Goal: Task Accomplishment & Management: Manage account settings

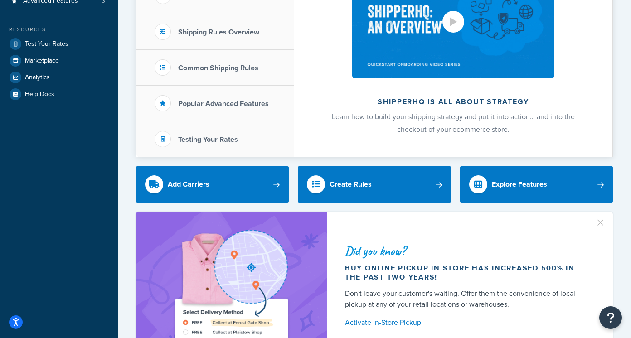
scroll to position [181, 0]
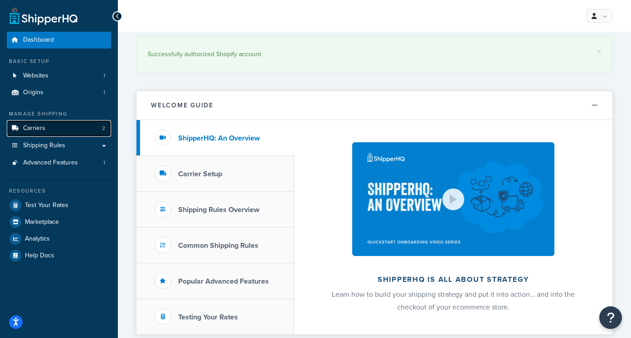
click at [58, 129] on link "Carriers 2" at bounding box center [59, 128] width 104 height 17
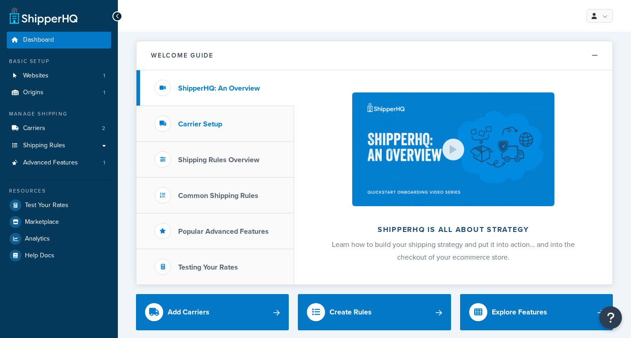
click at [219, 116] on li "Carrier Setup" at bounding box center [215, 124] width 158 height 36
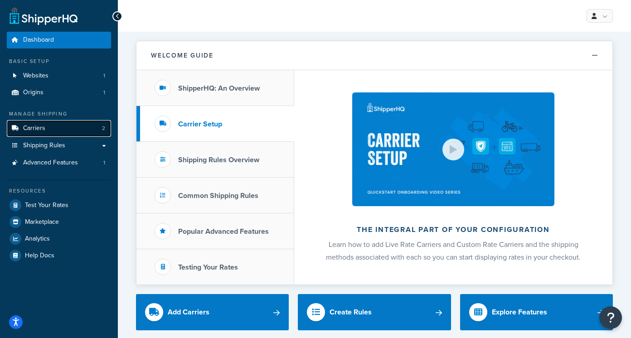
click at [67, 129] on link "Carriers 2" at bounding box center [59, 128] width 104 height 17
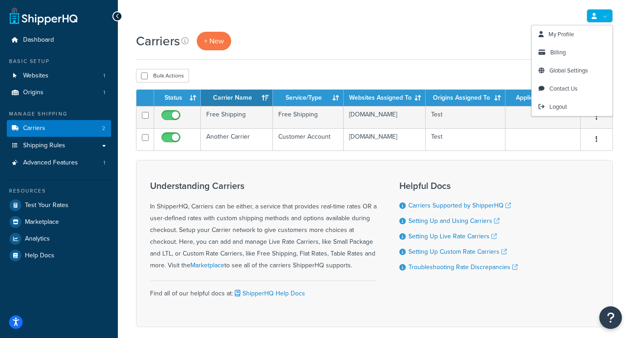
drag, startPoint x: 606, startPoint y: 18, endPoint x: 434, endPoint y: 53, distance: 176.2
click at [434, 53] on div "My Profile Billing Global Settings Contact Us Logout Carriers + New Settings Bu…" at bounding box center [374, 191] width 513 height 382
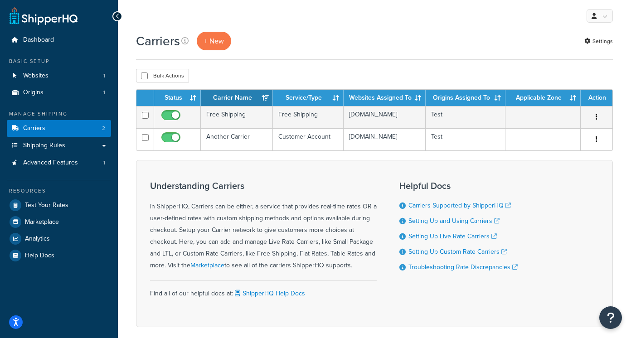
click at [421, 59] on div "Carriers + New Settings" at bounding box center [374, 46] width 477 height 28
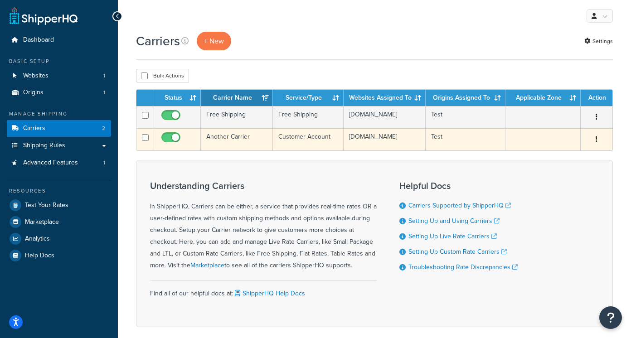
click at [597, 142] on button "button" at bounding box center [596, 139] width 13 height 15
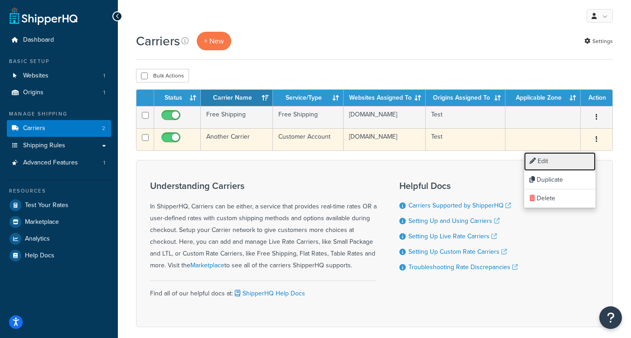
click at [576, 160] on link "Edit" at bounding box center [560, 161] width 72 height 19
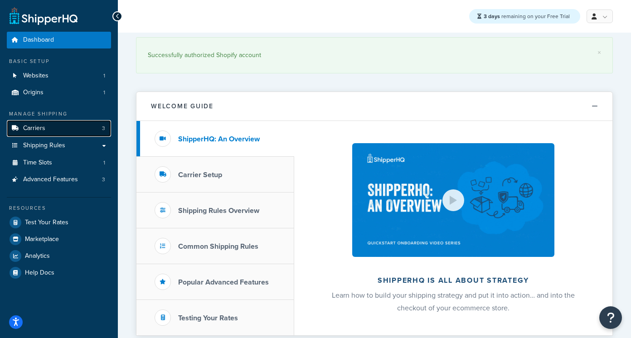
click at [86, 122] on link "Carriers 3" at bounding box center [59, 128] width 104 height 17
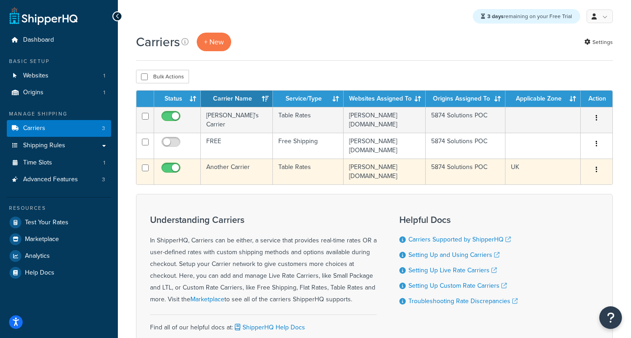
click at [596, 173] on icon "button" at bounding box center [597, 169] width 2 height 6
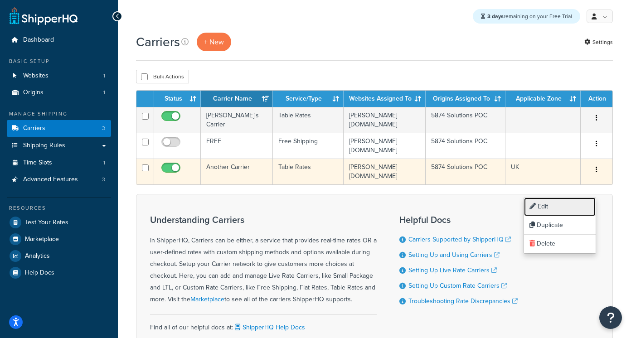
click at [573, 206] on link "Edit" at bounding box center [560, 207] width 72 height 19
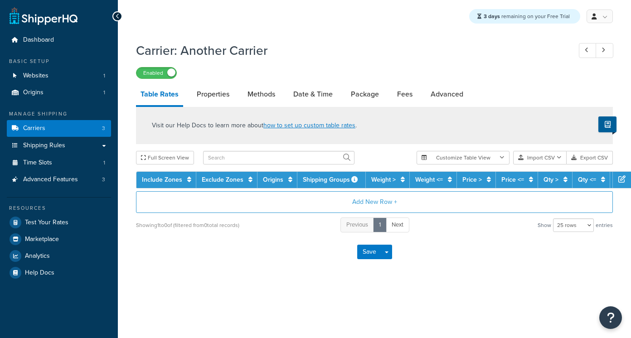
select select "25"
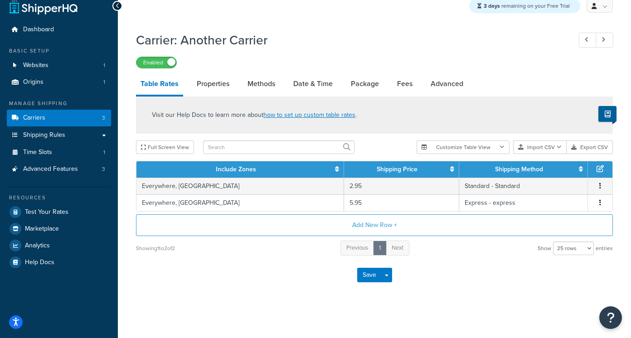
scroll to position [13, 0]
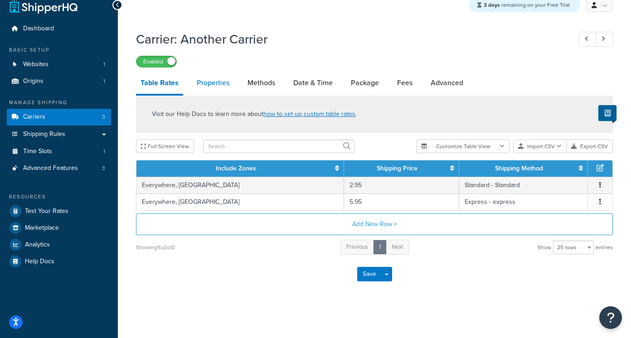
click at [210, 85] on link "Properties" at bounding box center [213, 83] width 42 height 22
select select "HIGHEST"
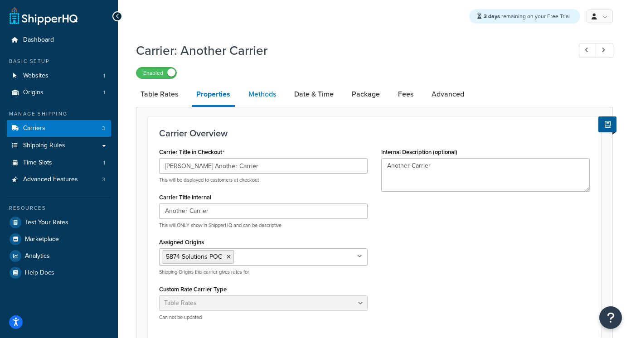
click at [265, 94] on link "Methods" at bounding box center [262, 94] width 37 height 22
select select "25"
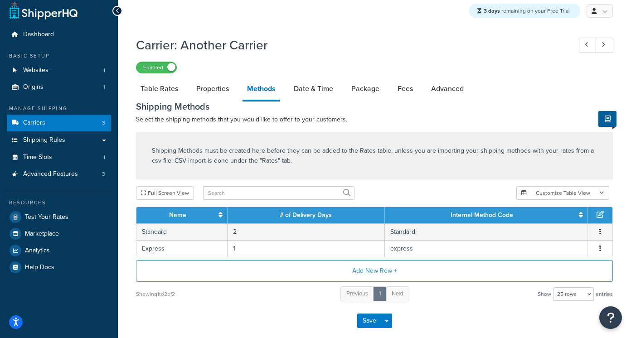
scroll to position [2, 0]
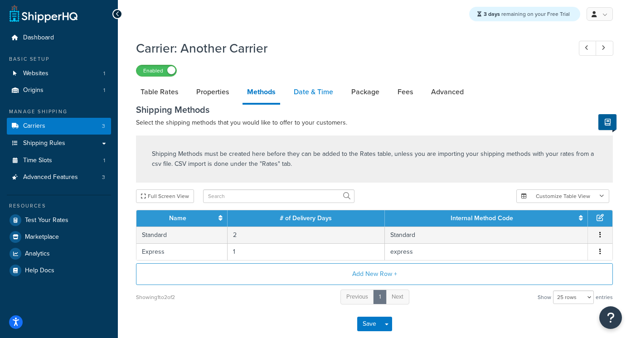
click at [317, 95] on link "Date & Time" at bounding box center [313, 92] width 48 height 22
select select "yMd"
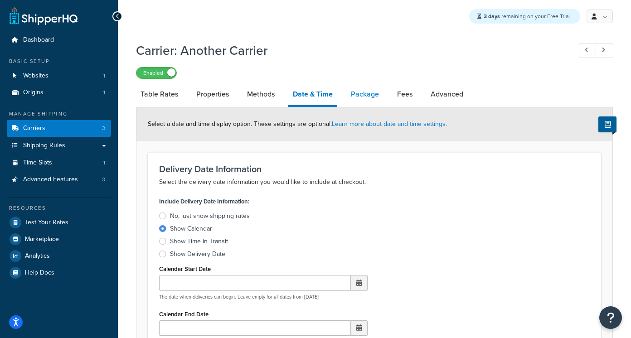
click at [363, 99] on link "Package" at bounding box center [364, 94] width 37 height 22
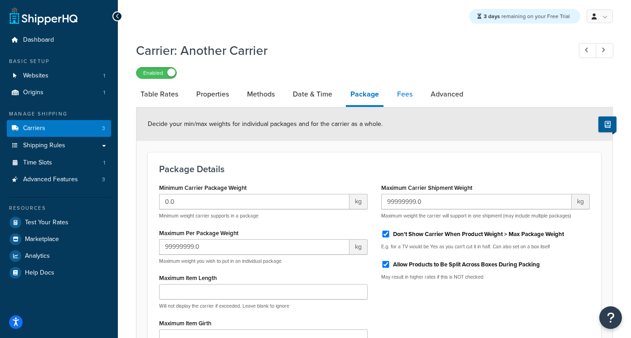
click at [403, 98] on link "Fees" at bounding box center [404, 94] width 24 height 22
select select "AFTER"
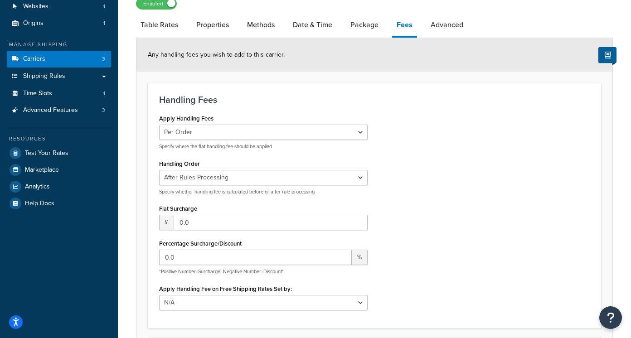
scroll to position [34, 0]
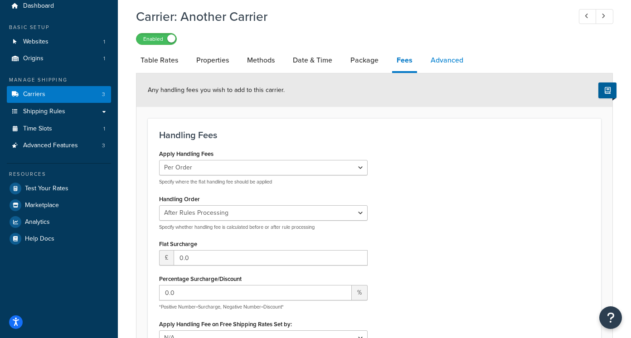
click at [441, 63] on link "Advanced" at bounding box center [447, 60] width 42 height 22
select select "false"
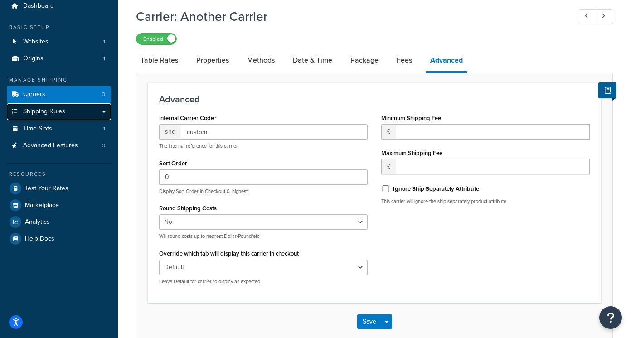
click at [79, 111] on link "Shipping Rules" at bounding box center [59, 111] width 104 height 17
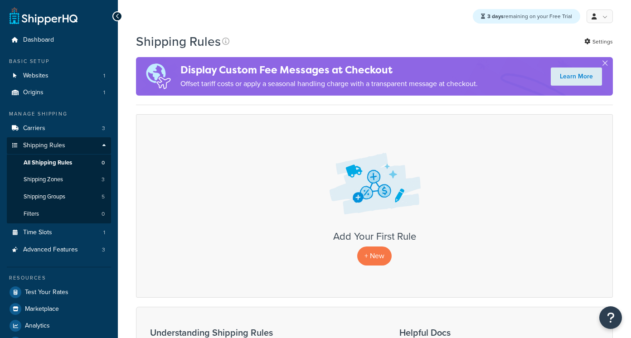
scroll to position [16, 0]
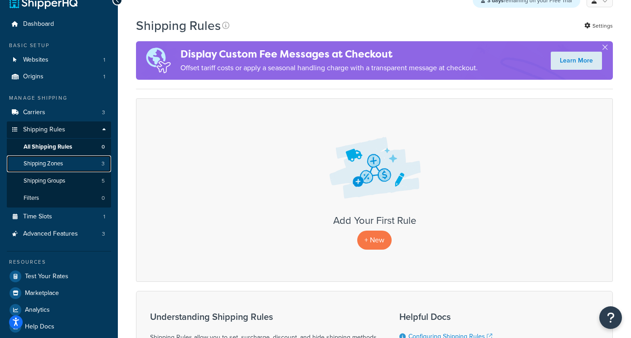
click at [56, 164] on span "Shipping Zones" at bounding box center [43, 164] width 39 height 8
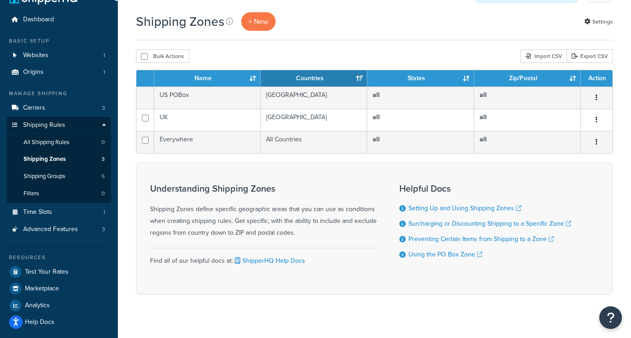
scroll to position [32, 0]
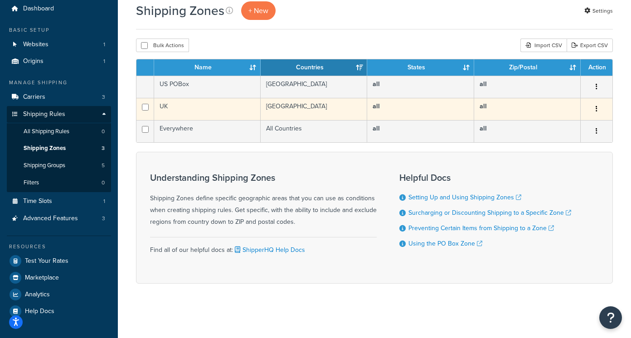
click at [600, 107] on button "button" at bounding box center [596, 109] width 13 height 15
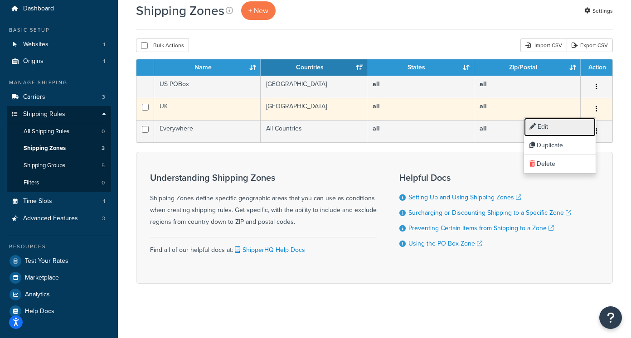
click at [574, 128] on link "Edit" at bounding box center [560, 127] width 72 height 19
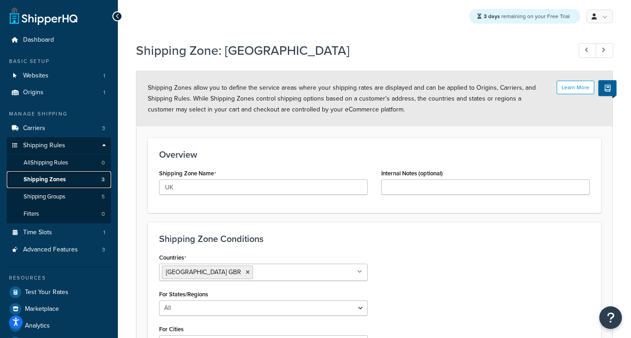
click at [61, 180] on span "Shipping Zones" at bounding box center [45, 180] width 42 height 8
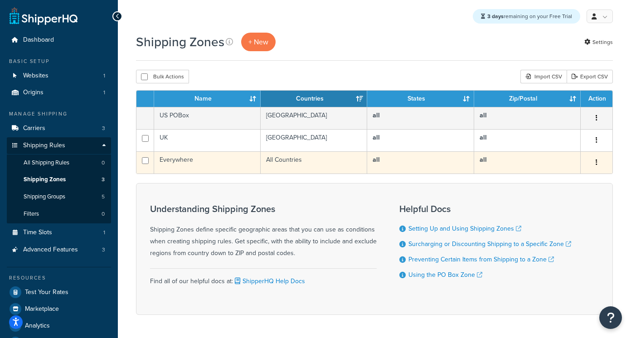
click at [187, 162] on td "Everywhere" at bounding box center [207, 162] width 107 height 22
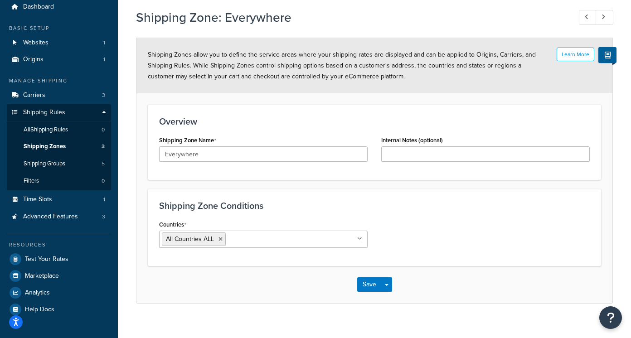
scroll to position [38, 0]
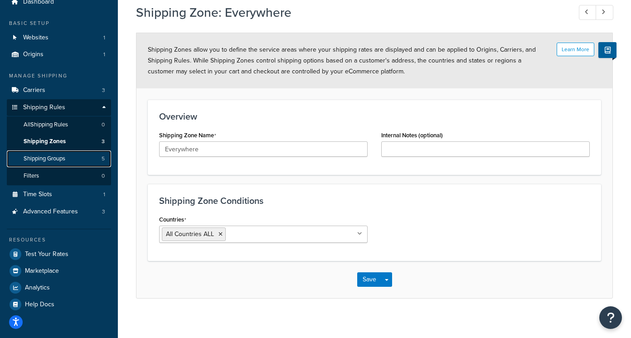
click at [59, 161] on span "Shipping Groups" at bounding box center [45, 159] width 42 height 8
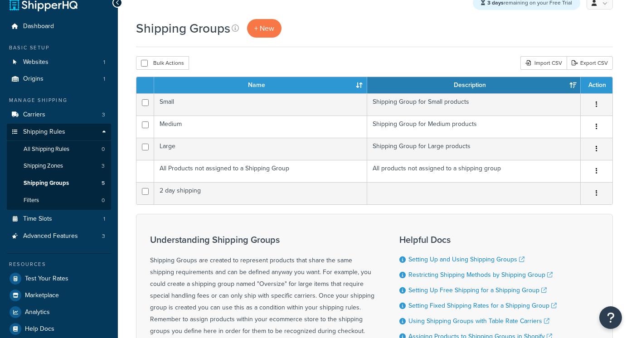
scroll to position [14, 0]
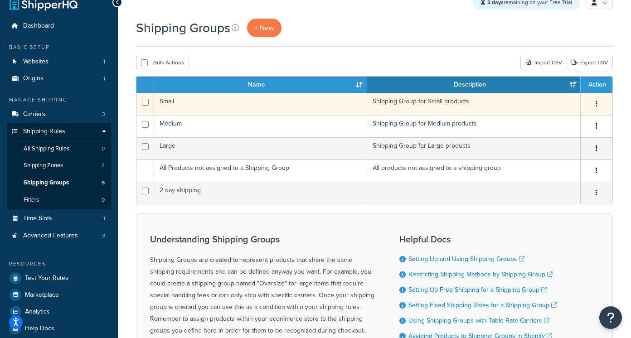
click at [595, 109] on button "button" at bounding box center [596, 104] width 13 height 15
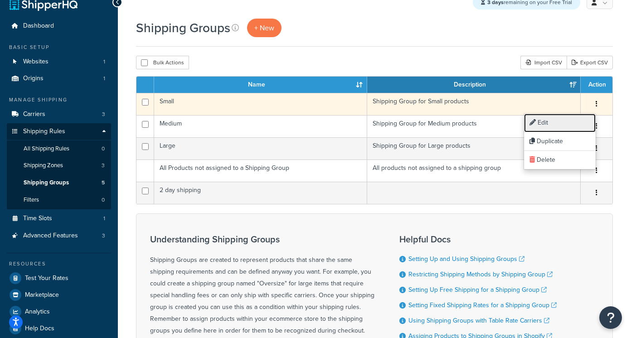
click at [577, 121] on link "Edit" at bounding box center [560, 123] width 72 height 19
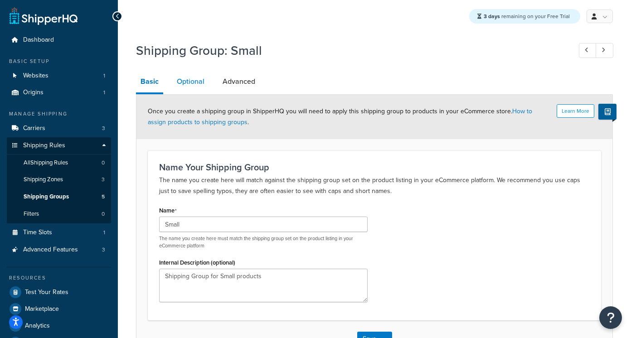
click at [187, 82] on link "Optional" at bounding box center [190, 82] width 37 height 22
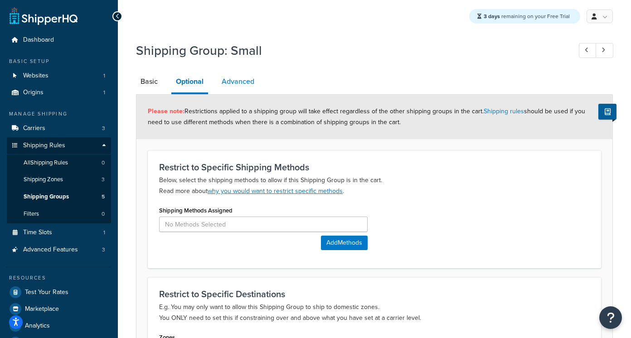
click at [241, 86] on link "Advanced" at bounding box center [238, 82] width 42 height 22
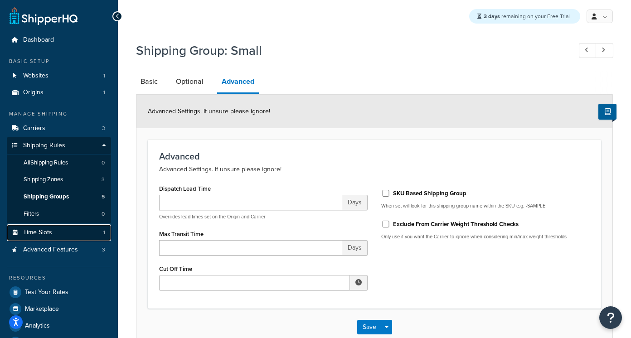
click at [51, 233] on span "Time Slots" at bounding box center [37, 233] width 29 height 8
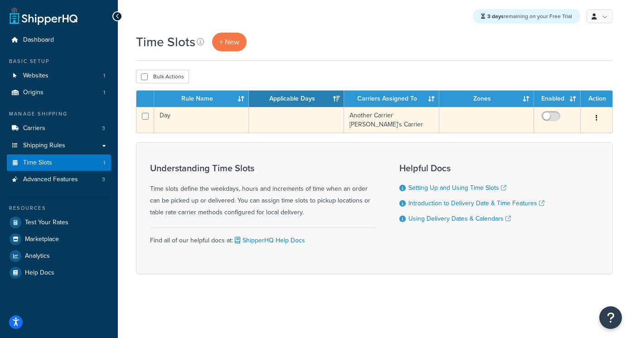
click at [598, 117] on button "button" at bounding box center [596, 118] width 13 height 15
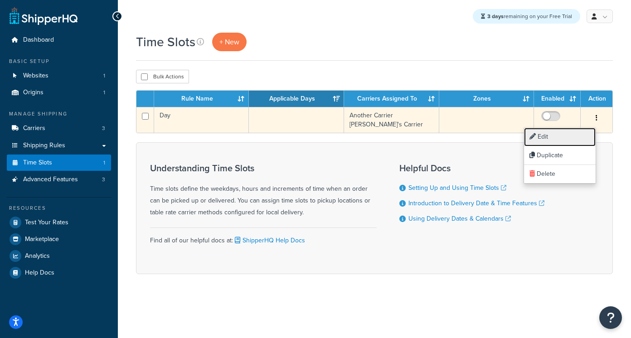
click at [547, 143] on link "Edit" at bounding box center [560, 137] width 72 height 19
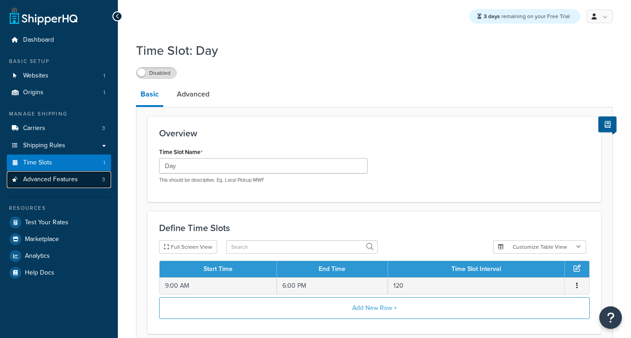
click at [44, 179] on span "Advanced Features" at bounding box center [50, 180] width 55 height 8
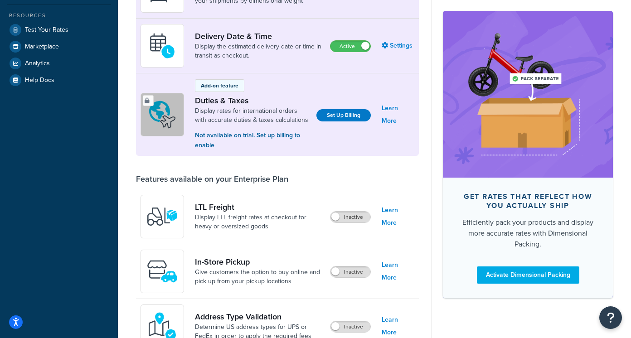
scroll to position [184, 0]
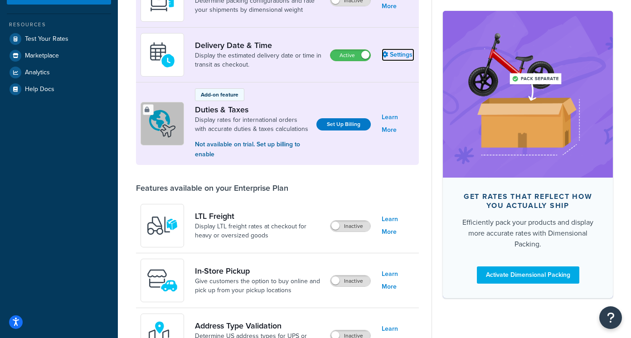
click at [392, 55] on link "Settings" at bounding box center [398, 54] width 33 height 13
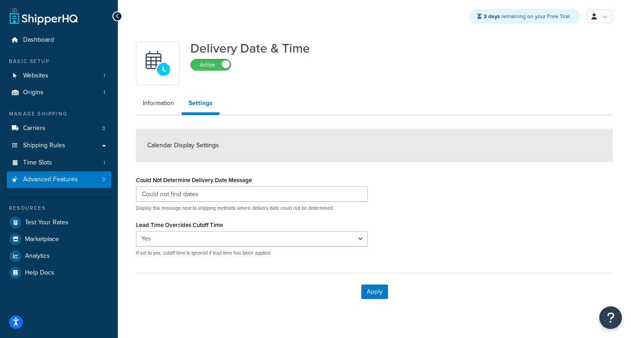
scroll to position [18, 0]
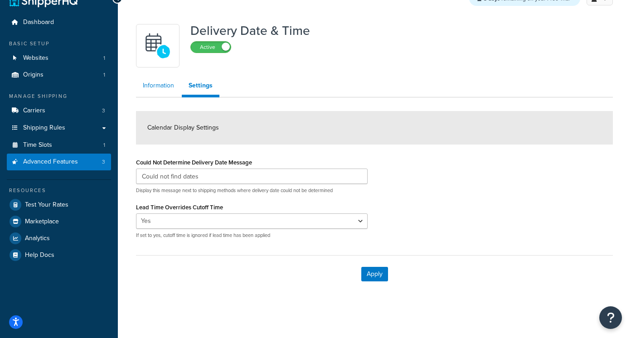
click at [164, 86] on link "Information" at bounding box center [158, 86] width 45 height 18
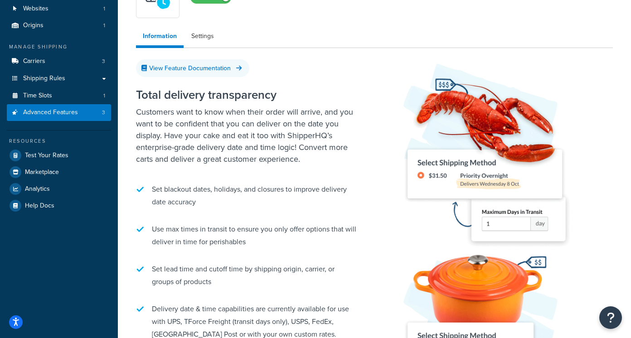
scroll to position [62, 0]
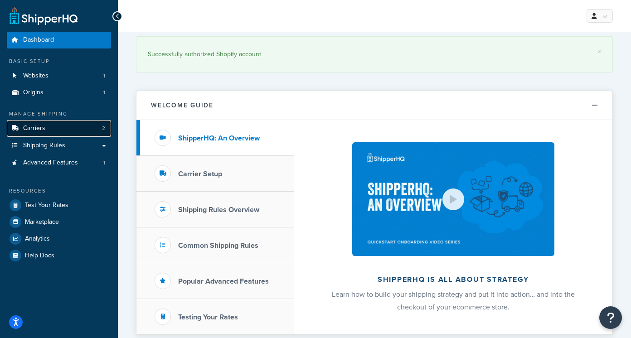
click at [56, 134] on link "Carriers 2" at bounding box center [59, 128] width 104 height 17
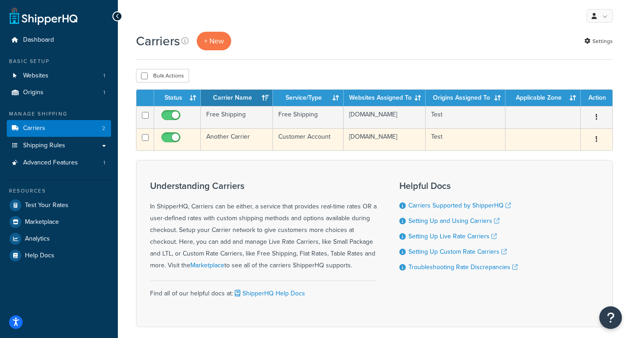
click at [593, 142] on button "button" at bounding box center [596, 139] width 13 height 15
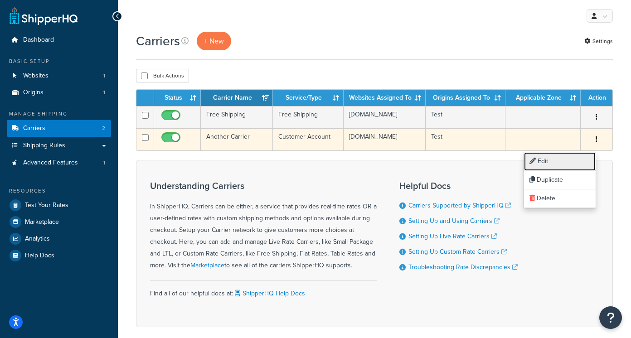
click at [547, 160] on link "Edit" at bounding box center [560, 161] width 72 height 19
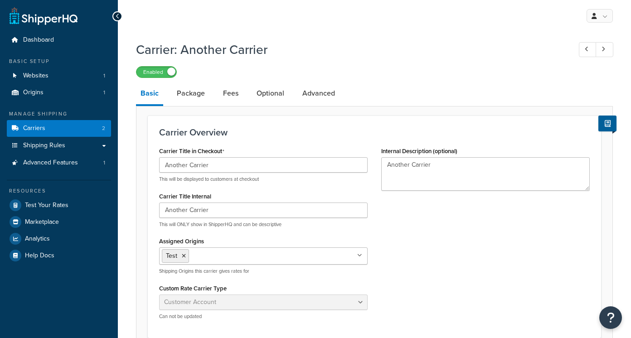
select select "customerAccount"
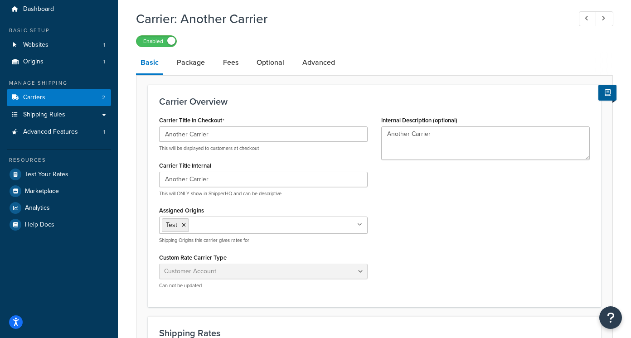
scroll to position [41, 0]
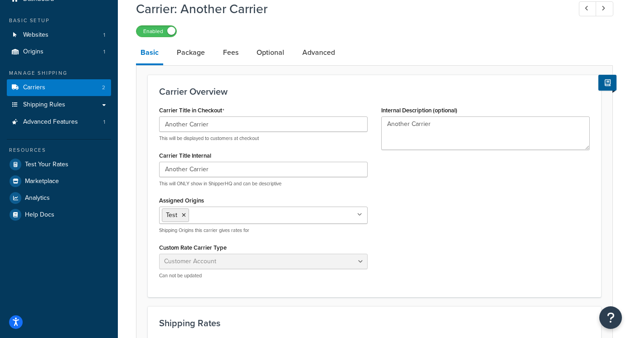
click at [212, 210] on ul "Test" at bounding box center [263, 215] width 208 height 17
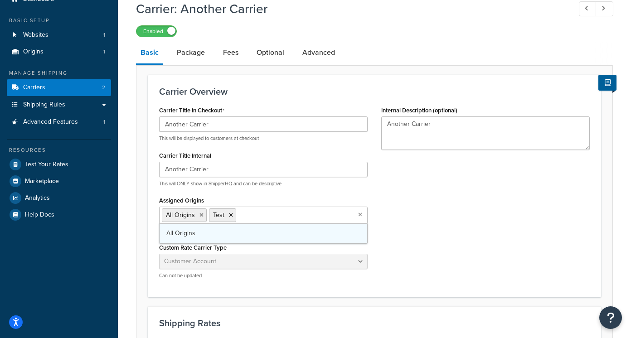
click at [190, 235] on span "All Origins" at bounding box center [180, 233] width 29 height 10
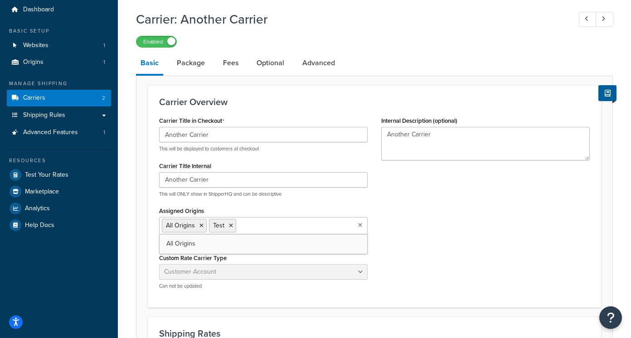
scroll to position [34, 0]
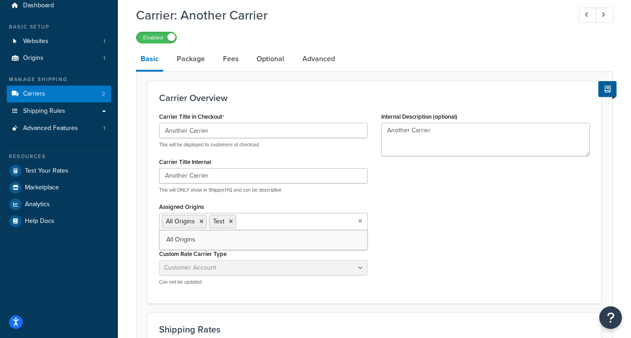
click at [269, 212] on div "Assigned Origins All Origins Test All Origins Shipping Origins this carrier giv…" at bounding box center [263, 220] width 208 height 40
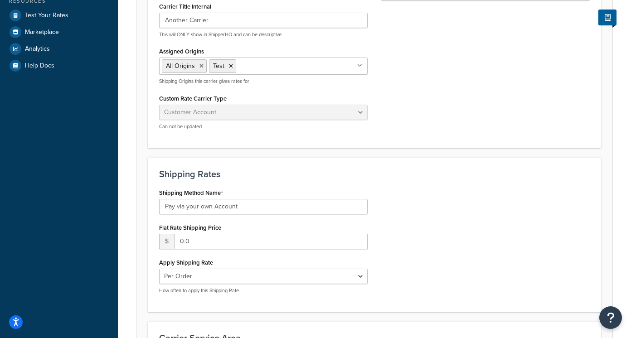
scroll to position [194, 0]
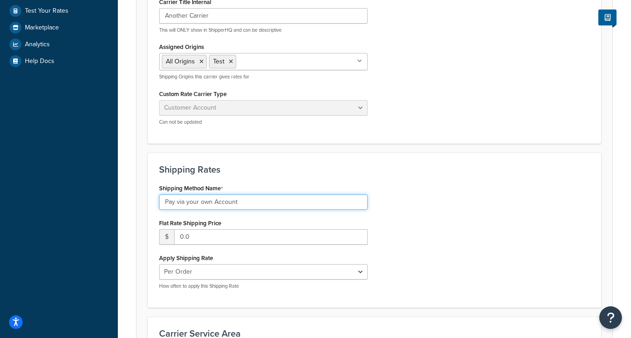
click at [229, 202] on input "Pay via your own Account" at bounding box center [263, 201] width 208 height 15
click at [228, 203] on input "Pay via your own Account" at bounding box center [263, 201] width 208 height 15
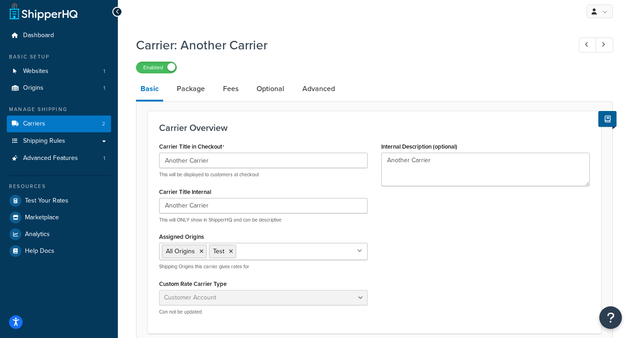
scroll to position [0, 0]
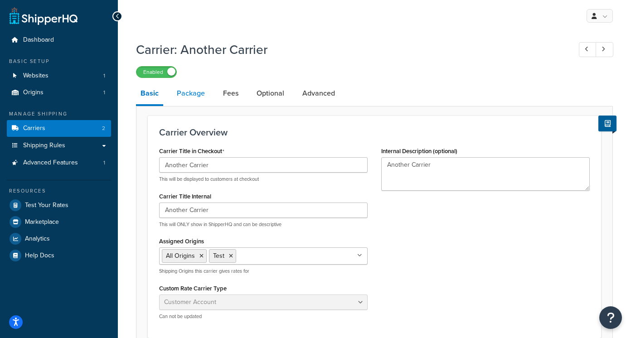
click at [192, 95] on link "Package" at bounding box center [190, 93] width 37 height 22
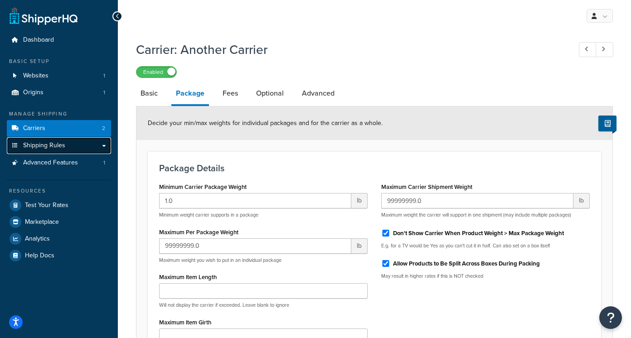
click at [75, 149] on link "Shipping Rules" at bounding box center [59, 145] width 104 height 17
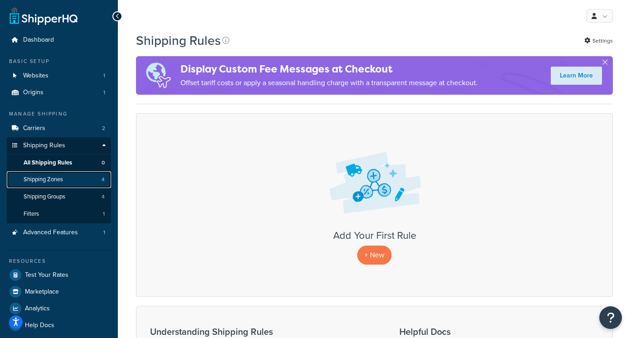
click at [58, 182] on span "Shipping Zones" at bounding box center [43, 180] width 39 height 8
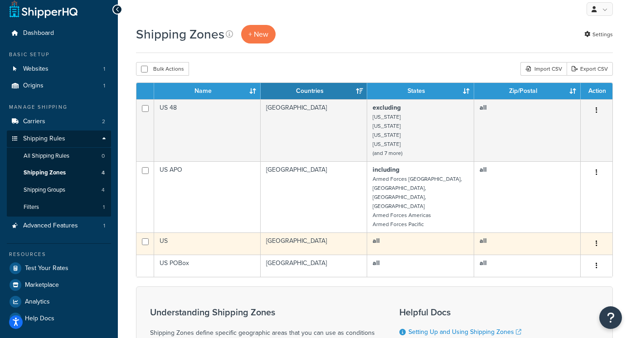
scroll to position [6, 0]
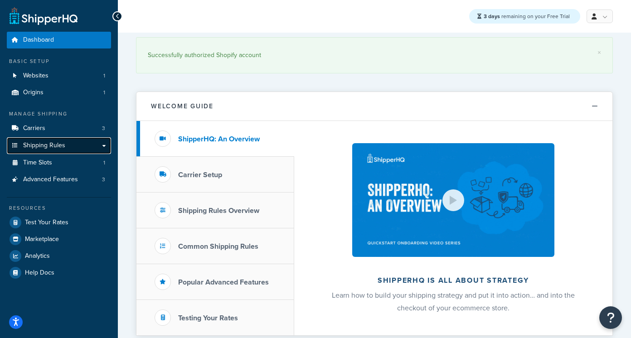
click at [104, 148] on link "Shipping Rules" at bounding box center [59, 145] width 104 height 17
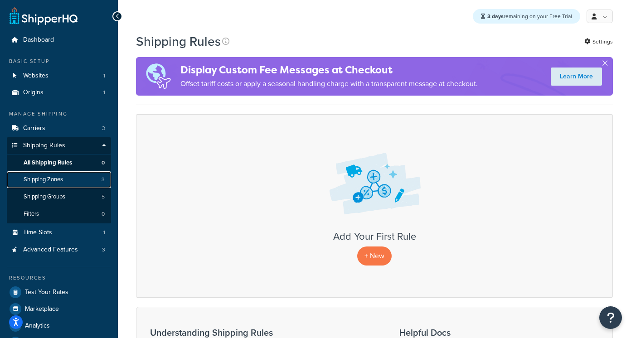
click at [42, 179] on span "Shipping Zones" at bounding box center [43, 180] width 39 height 8
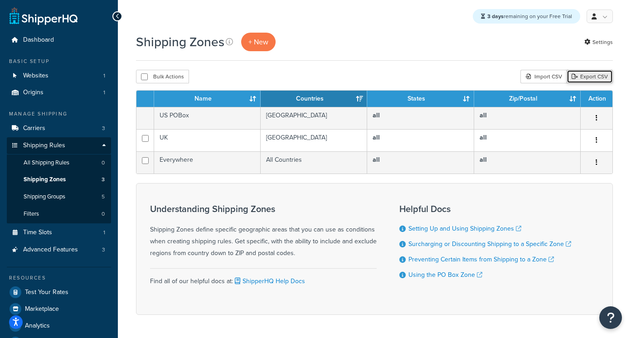
click at [599, 78] on link "Export CSV" at bounding box center [590, 77] width 46 height 14
click at [340, 49] on div "Shipping Zones + New Settings" at bounding box center [374, 42] width 477 height 19
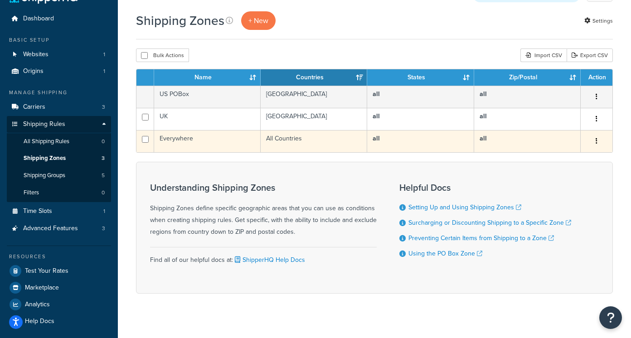
scroll to position [32, 0]
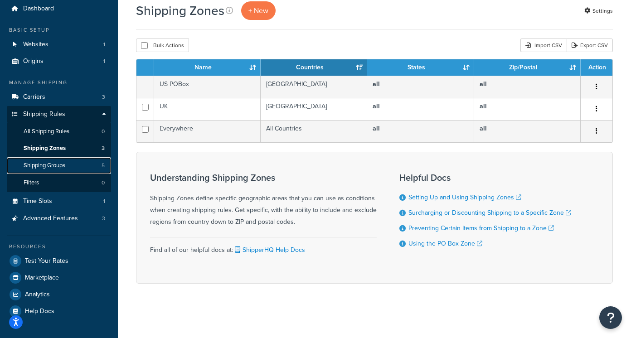
click at [72, 165] on link "Shipping Groups 5" at bounding box center [59, 165] width 104 height 17
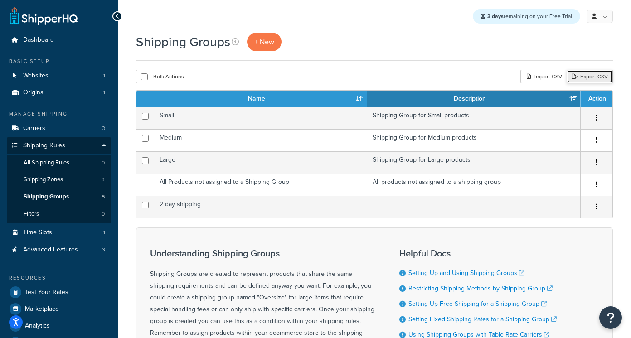
click at [586, 77] on link "Export CSV" at bounding box center [590, 77] width 46 height 14
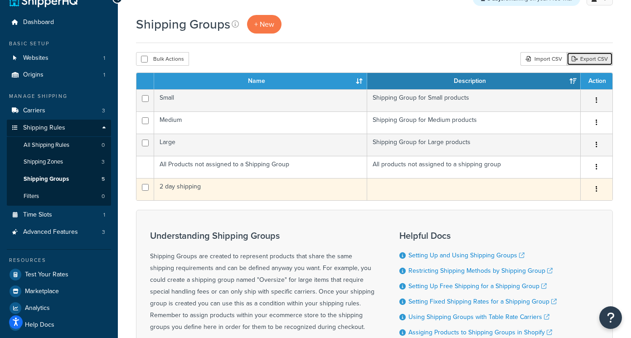
scroll to position [19, 0]
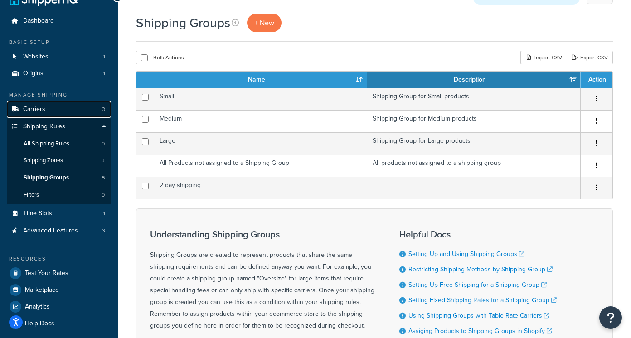
click at [98, 108] on link "Carriers 3" at bounding box center [59, 109] width 104 height 17
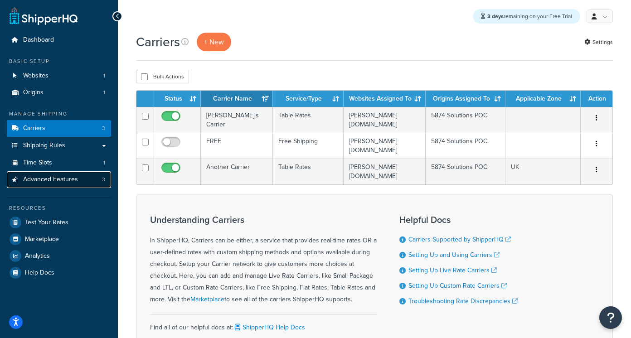
click at [53, 184] on span "Advanced Features" at bounding box center [50, 180] width 55 height 8
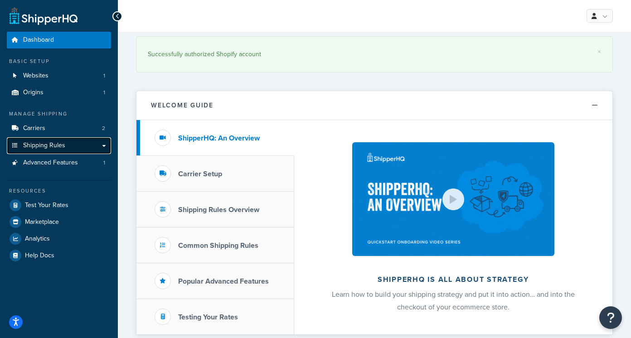
click at [54, 146] on span "Shipping Rules" at bounding box center [44, 146] width 42 height 8
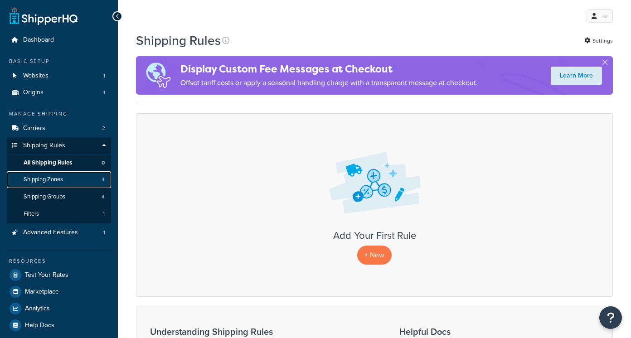
click at [73, 180] on link "Shipping Zones 4" at bounding box center [59, 179] width 104 height 17
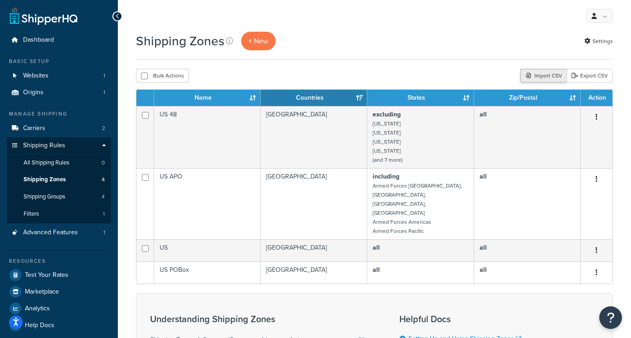
click at [541, 77] on div "Import CSV" at bounding box center [543, 76] width 46 height 14
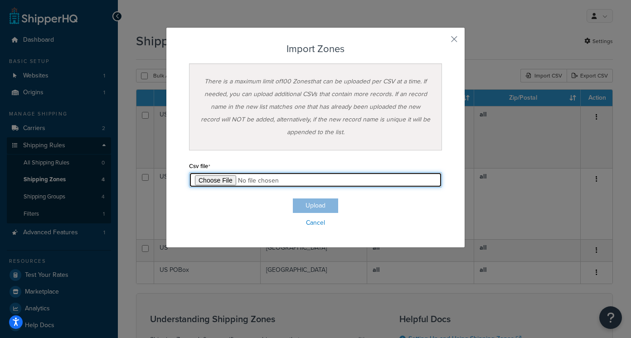
click at [224, 178] on input "file" at bounding box center [315, 179] width 253 height 15
type input "C:\fakepath\Zone Export-2025-09-11 0801.csv"
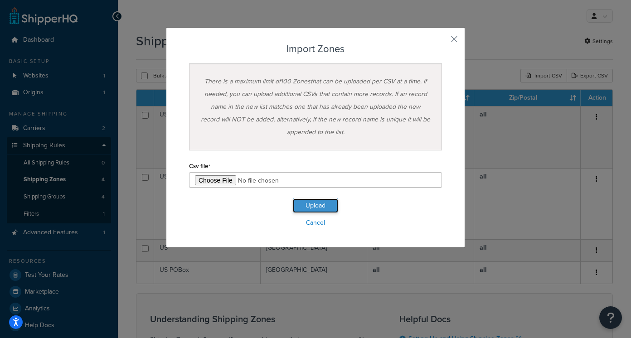
click at [323, 206] on button "Upload" at bounding box center [315, 206] width 45 height 15
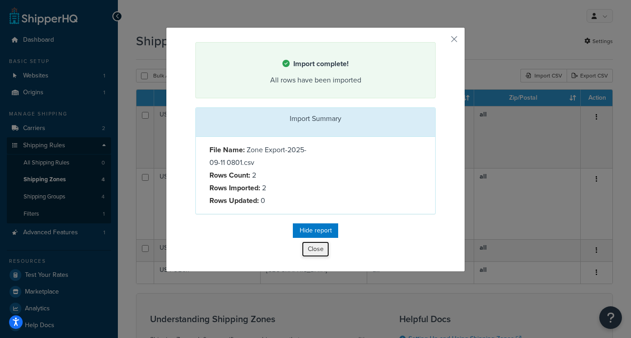
click at [321, 253] on button "Close" at bounding box center [315, 249] width 27 height 15
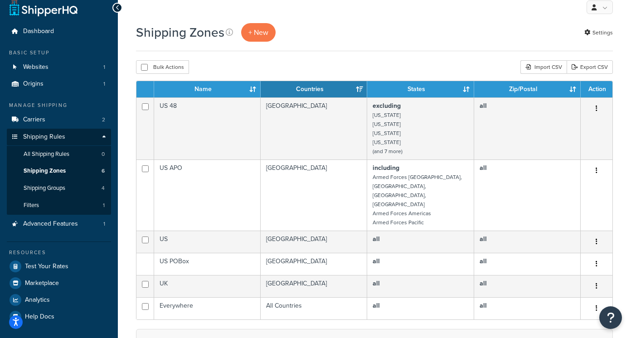
scroll to position [3, 0]
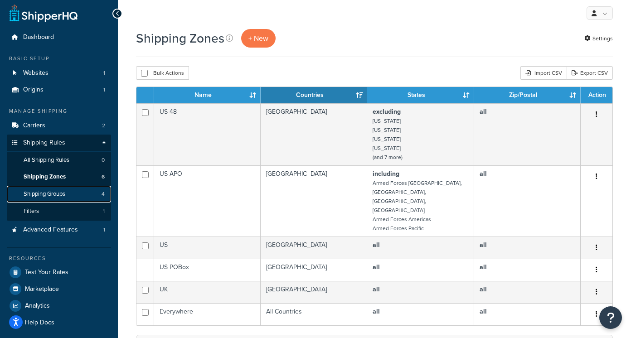
click at [49, 195] on span "Shipping Groups" at bounding box center [45, 194] width 42 height 8
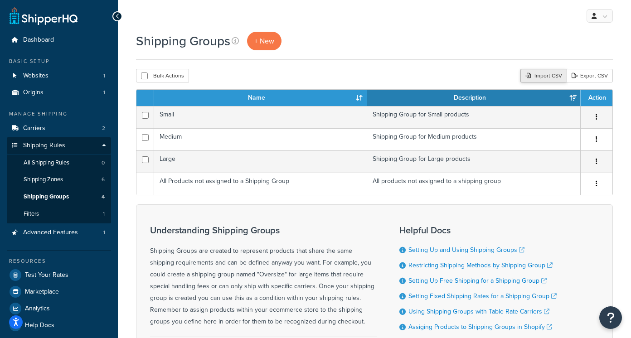
click at [552, 79] on div "Import CSV" at bounding box center [543, 76] width 46 height 14
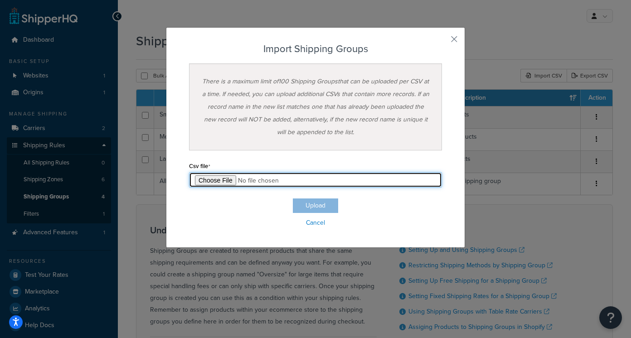
click at [225, 180] on input "file" at bounding box center [315, 179] width 253 height 15
type input "C:\fakepath\Shipping Group Export-2025-09-11 0801.csv"
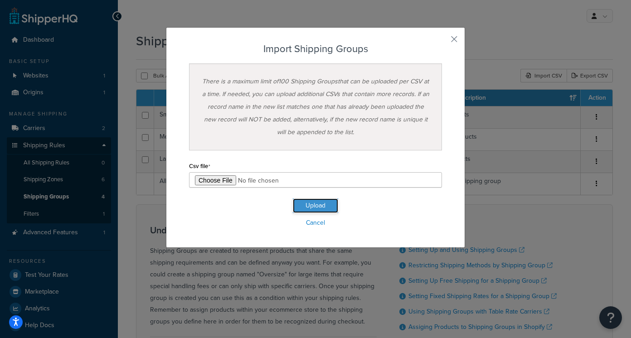
click at [313, 201] on button "Upload" at bounding box center [315, 206] width 45 height 15
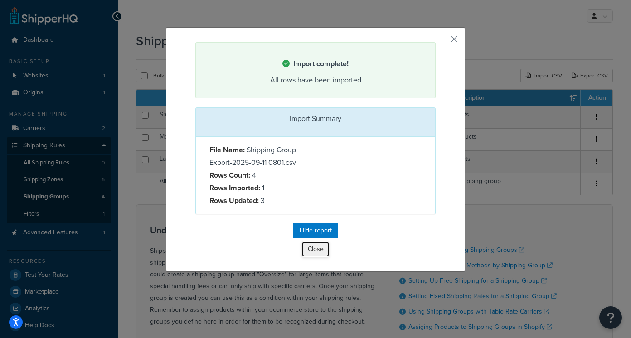
click at [318, 252] on button "Close" at bounding box center [315, 249] width 27 height 15
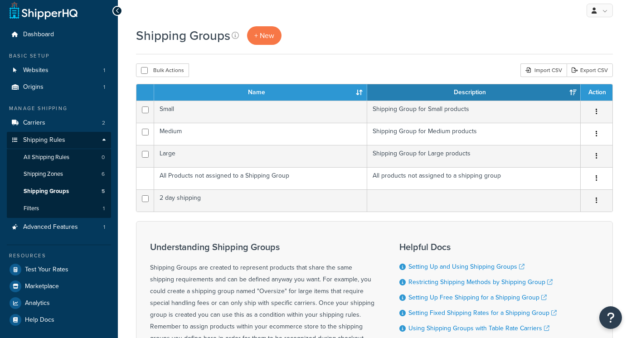
scroll to position [7, 0]
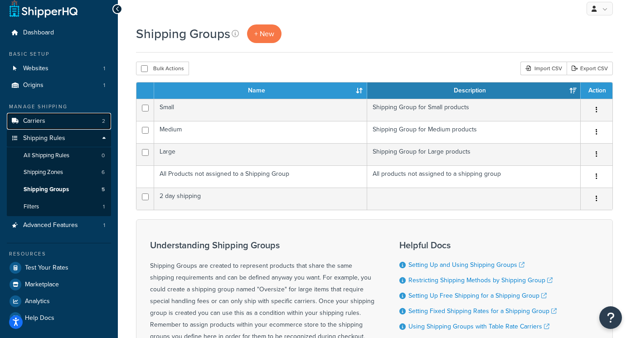
click at [69, 121] on link "Carriers 2" at bounding box center [59, 121] width 104 height 17
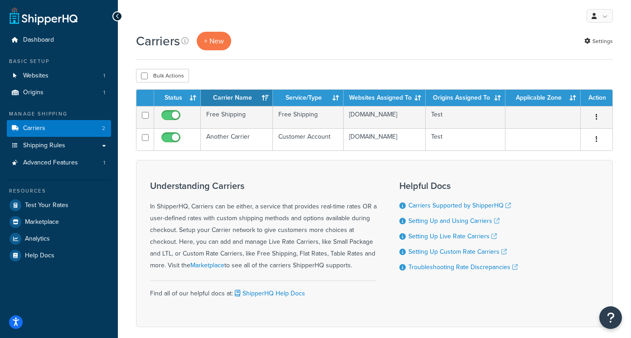
scroll to position [2, 0]
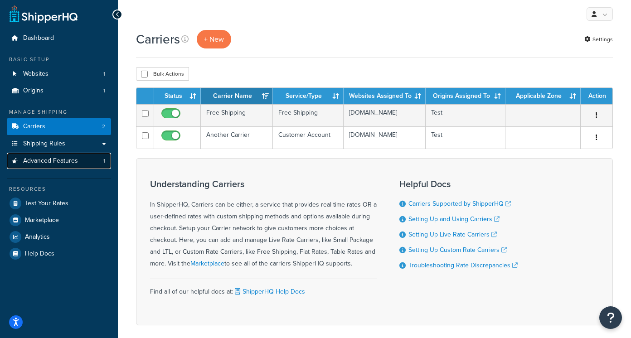
click at [72, 164] on span "Advanced Features" at bounding box center [50, 161] width 55 height 8
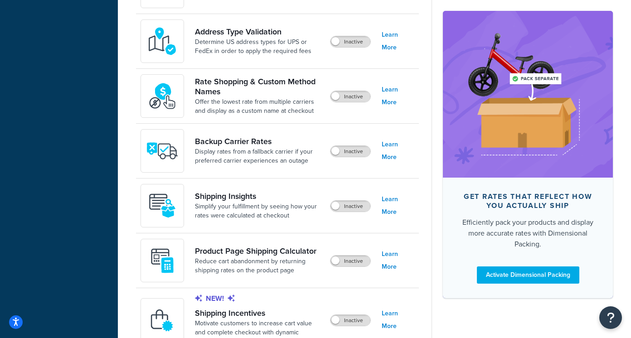
scroll to position [464, 0]
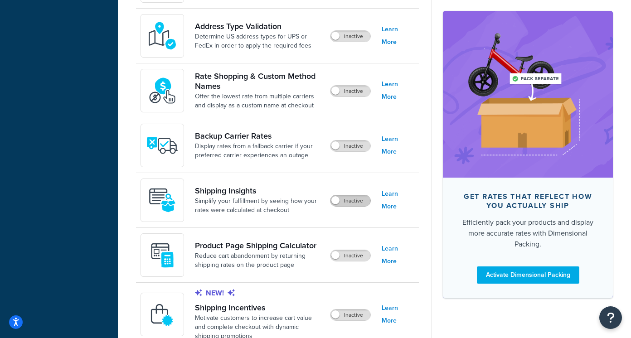
click at [342, 203] on label "Inactive" at bounding box center [350, 200] width 40 height 11
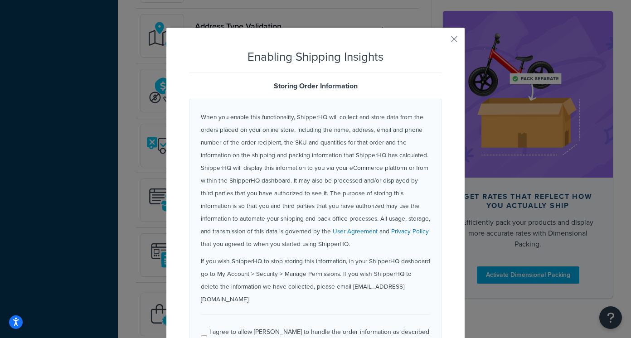
scroll to position [50, 0]
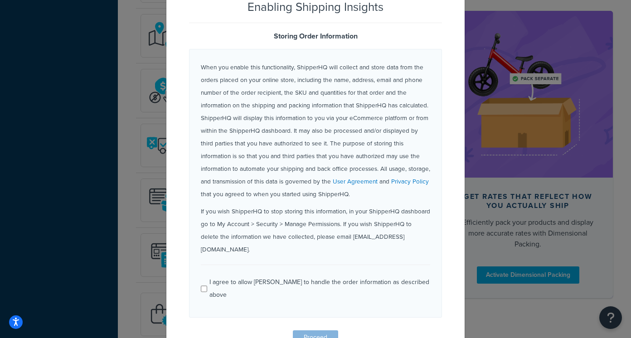
click at [256, 276] on div "I agree to allow [PERSON_NAME] to handle the order information as described abo…" at bounding box center [319, 288] width 221 height 25
click at [207, 286] on input "I agree to allow [PERSON_NAME] to handle the order information as described abo…" at bounding box center [204, 289] width 6 height 7
checkbox input "true"
click at [325, 330] on button "Proceed" at bounding box center [315, 337] width 45 height 15
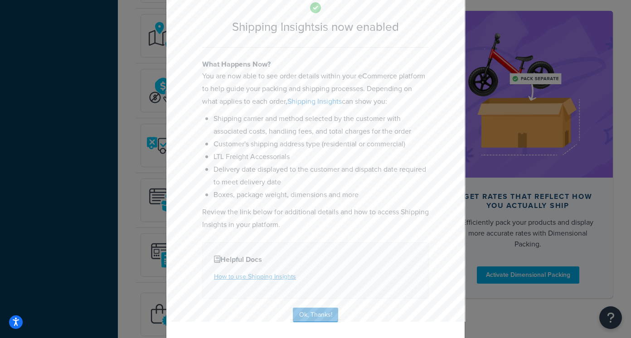
scroll to position [48, 0]
click at [315, 311] on button "Ok, Thanks!" at bounding box center [315, 313] width 45 height 15
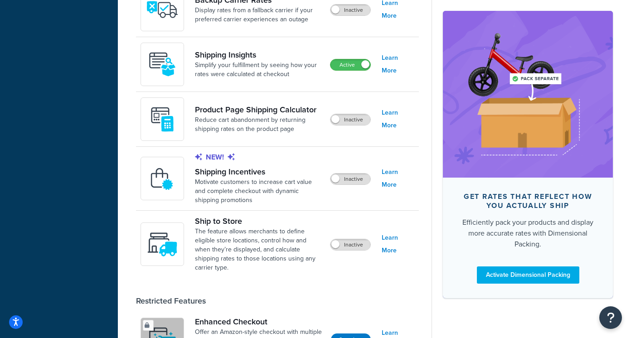
scroll to position [601, 0]
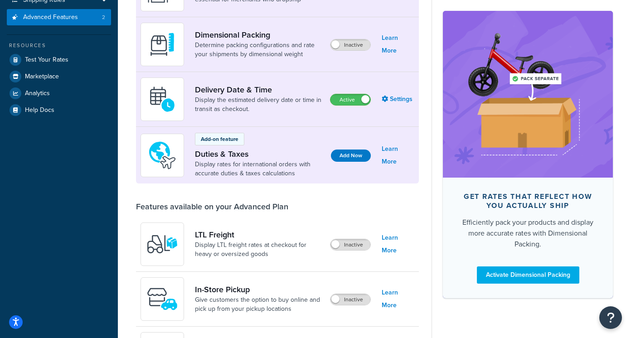
scroll to position [147, 0]
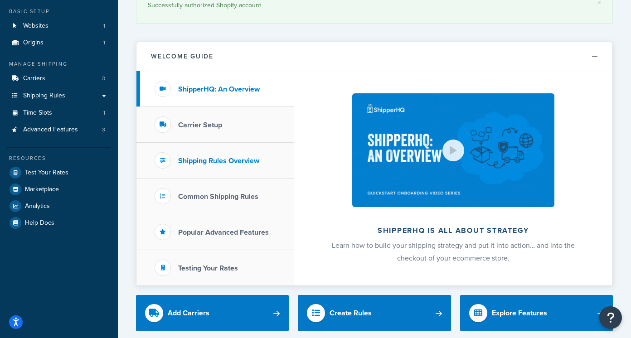
scroll to position [51, 0]
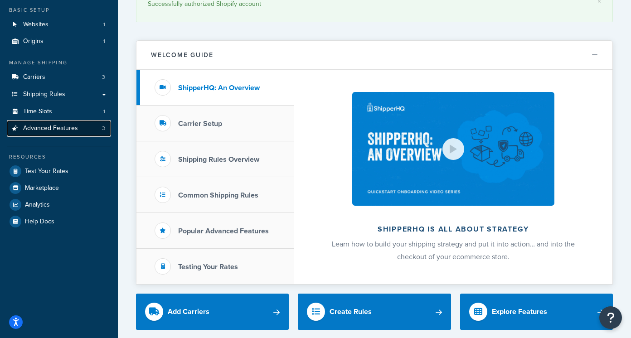
click at [77, 127] on link "Advanced Features 3" at bounding box center [59, 128] width 104 height 17
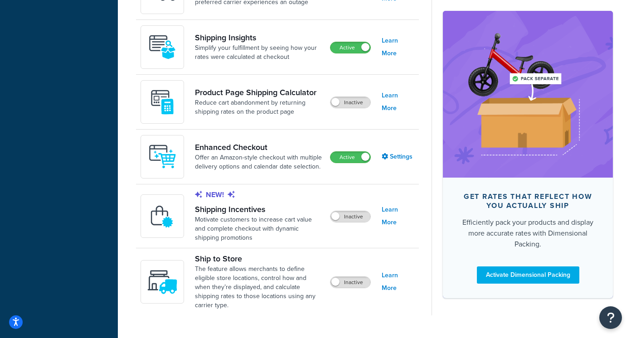
scroll to position [650, 0]
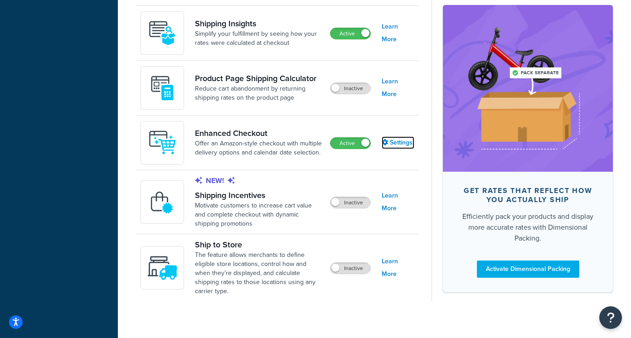
click at [392, 143] on link "Settings" at bounding box center [398, 142] width 33 height 13
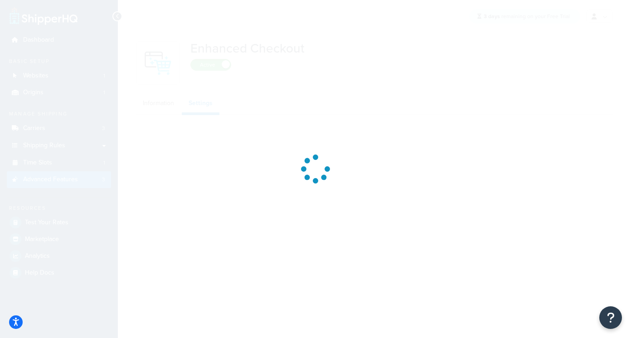
select select "MONTHLY"
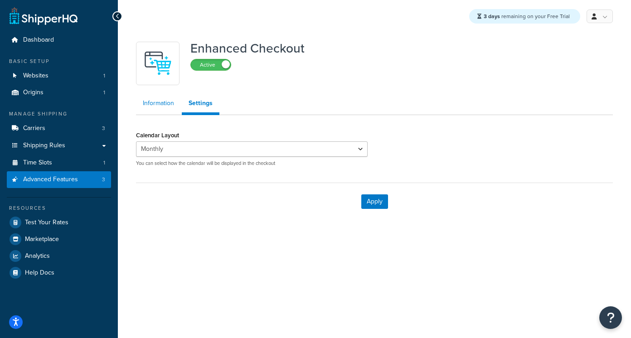
click at [156, 108] on link "Information" at bounding box center [158, 103] width 45 height 18
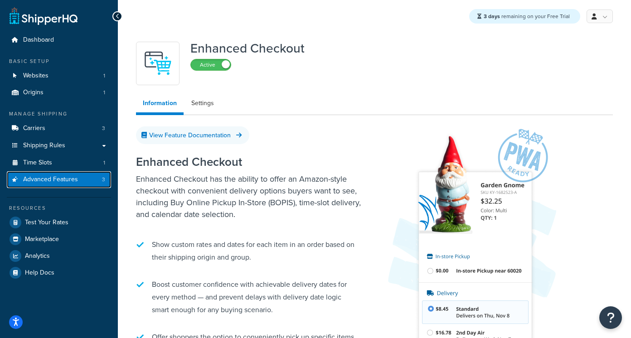
click at [44, 179] on span "Advanced Features" at bounding box center [50, 180] width 55 height 8
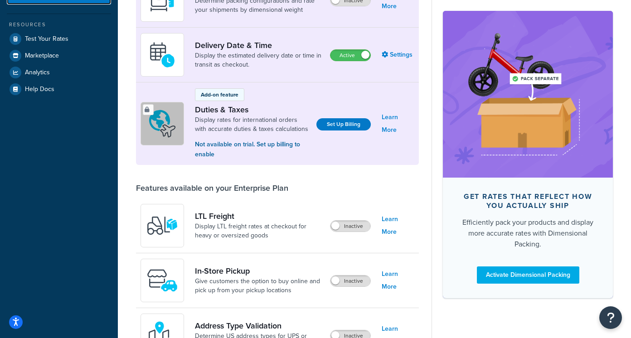
scroll to position [188, 0]
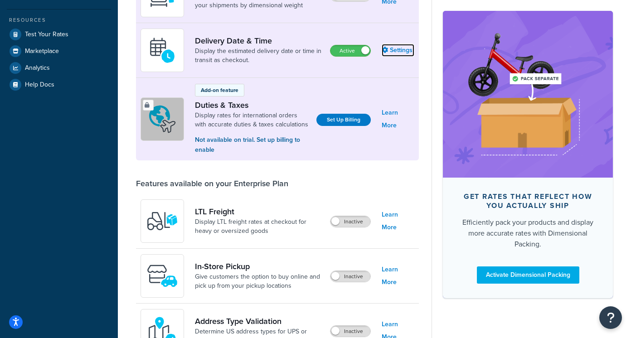
click at [405, 52] on link "Settings" at bounding box center [398, 50] width 33 height 13
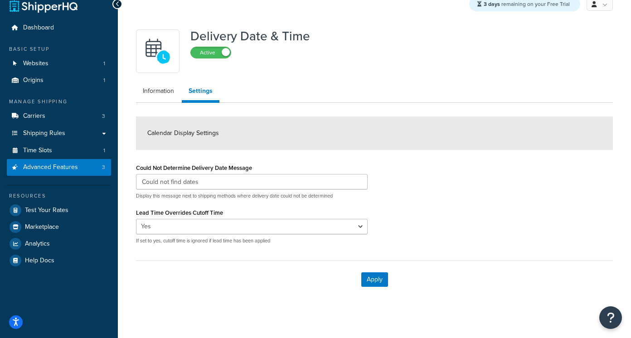
scroll to position [13, 0]
click at [158, 93] on link "Information" at bounding box center [158, 91] width 45 height 18
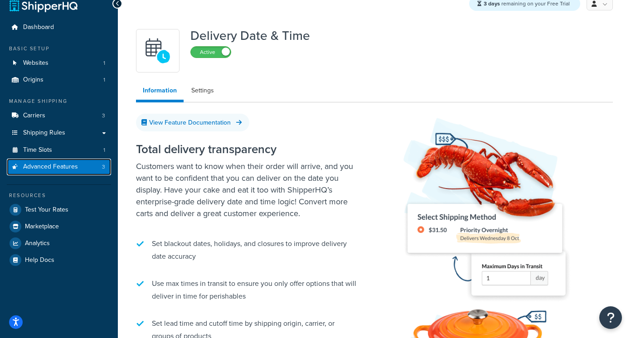
click at [59, 166] on span "Advanced Features" at bounding box center [50, 167] width 55 height 8
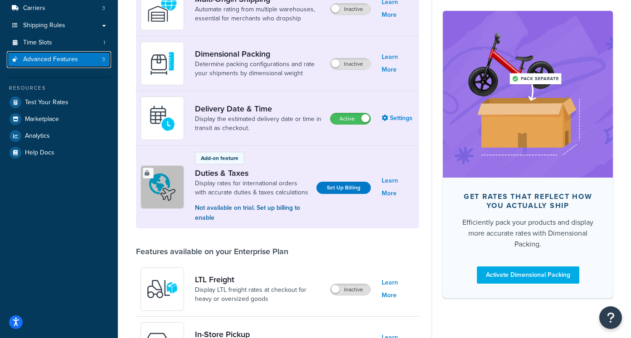
scroll to position [118, 0]
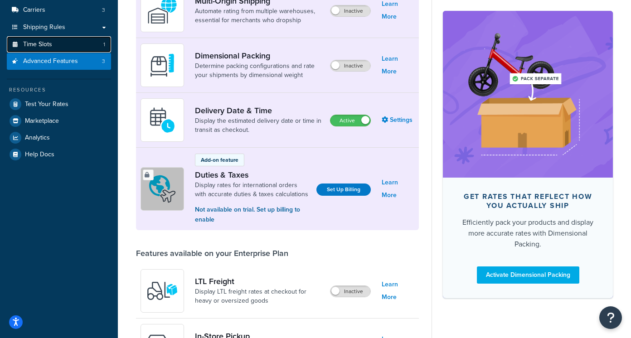
click at [60, 42] on link "Time Slots 1" at bounding box center [59, 44] width 104 height 17
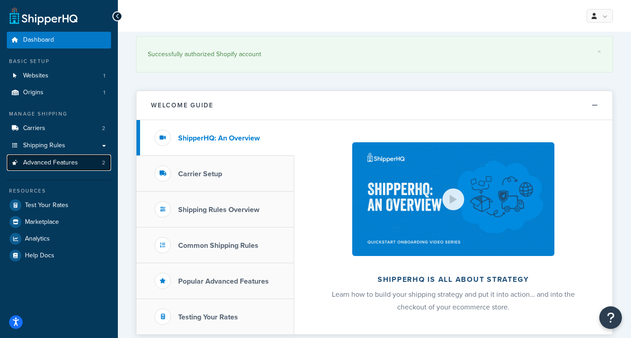
click at [58, 165] on span "Advanced Features" at bounding box center [50, 163] width 55 height 8
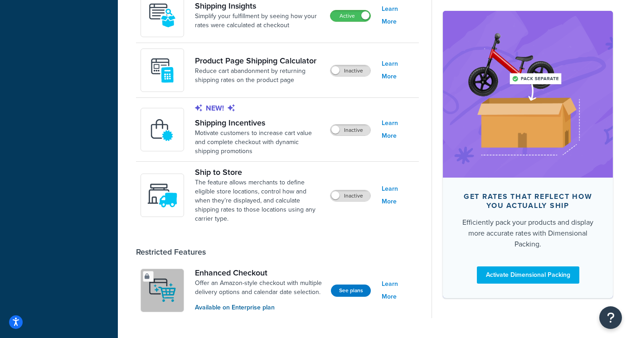
scroll to position [665, 0]
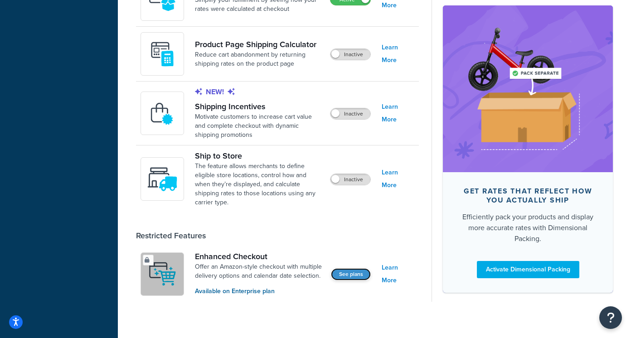
click at [354, 268] on button "See plans" at bounding box center [351, 274] width 40 height 12
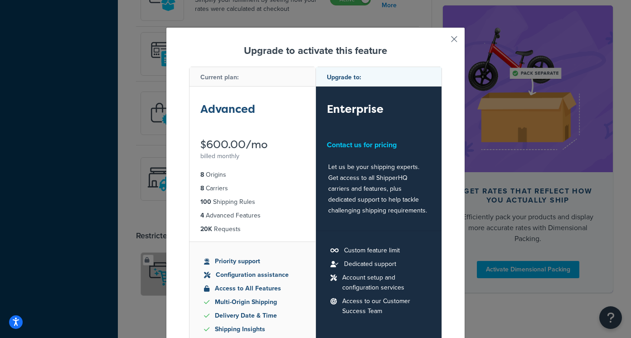
click at [442, 41] on button "button" at bounding box center [441, 42] width 2 height 2
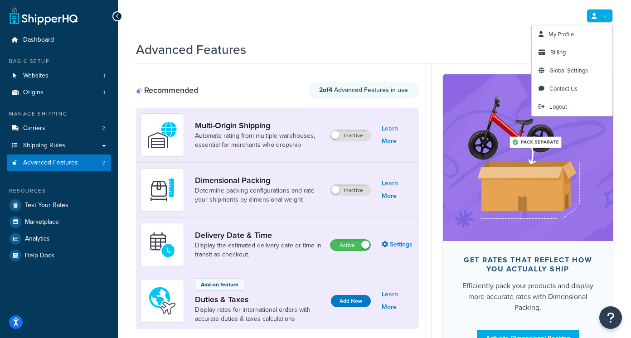
click at [595, 11] on link at bounding box center [599, 16] width 26 height 14
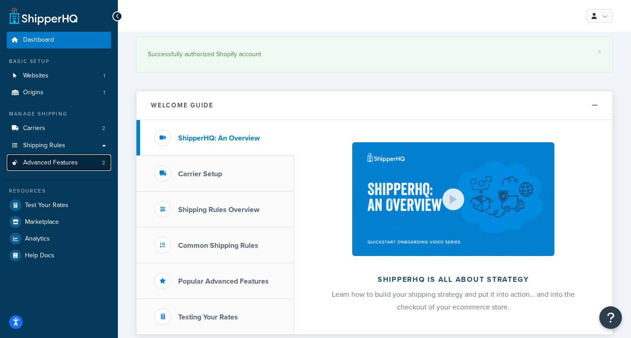
click at [65, 170] on link "Advanced Features 2" at bounding box center [59, 163] width 104 height 17
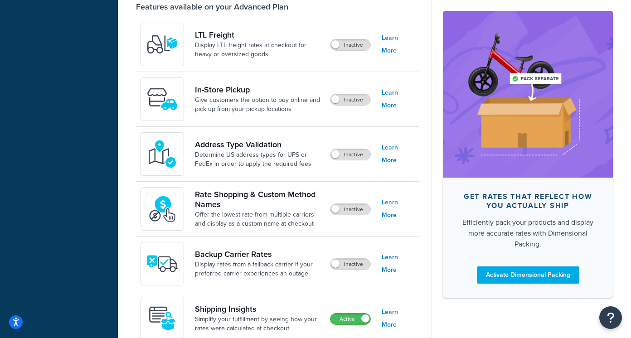
scroll to position [665, 0]
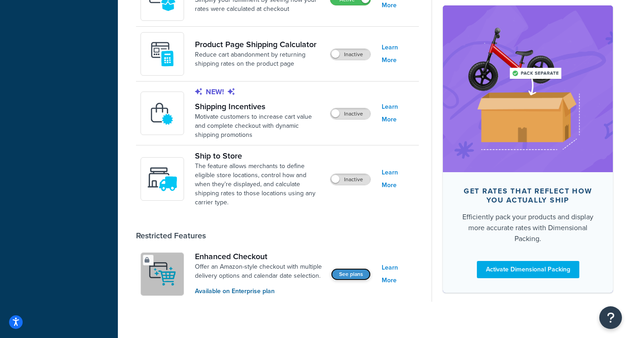
click at [353, 268] on button "See plans" at bounding box center [351, 274] width 40 height 12
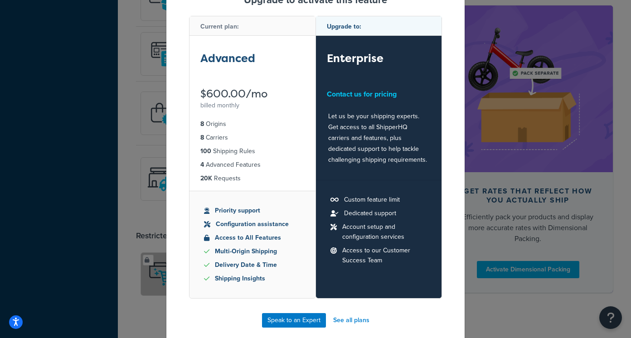
scroll to position [59, 0]
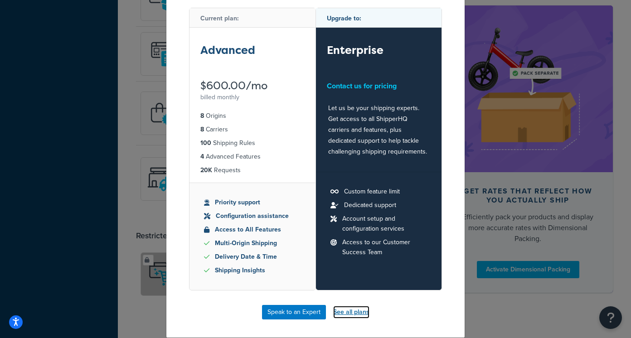
click at [356, 310] on link "See all plans" at bounding box center [351, 312] width 36 height 13
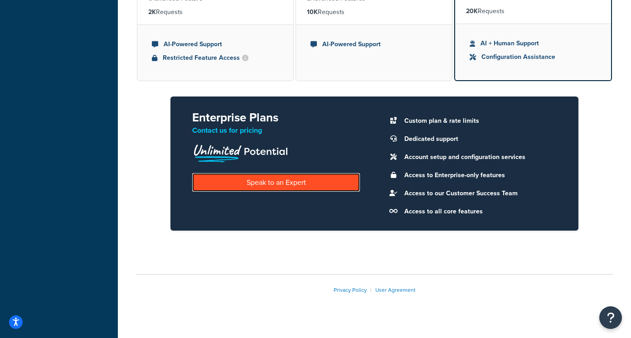
scroll to position [307, 0]
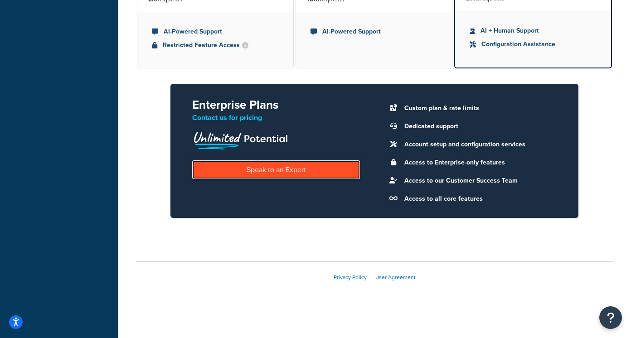
click at [304, 169] on link "Speak to an Expert" at bounding box center [276, 169] width 168 height 19
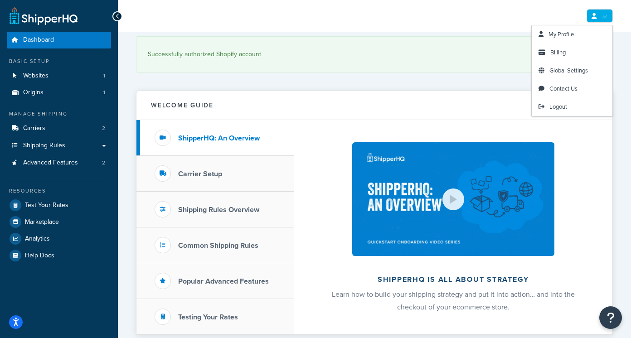
click at [596, 16] on link at bounding box center [599, 16] width 26 height 14
click at [566, 45] on link "Billing" at bounding box center [572, 53] width 81 height 18
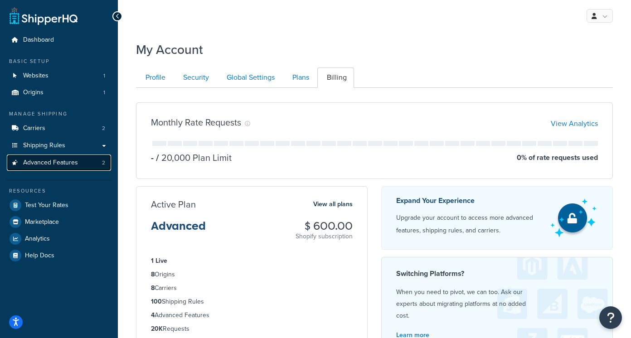
click at [61, 164] on span "Advanced Features" at bounding box center [50, 163] width 55 height 8
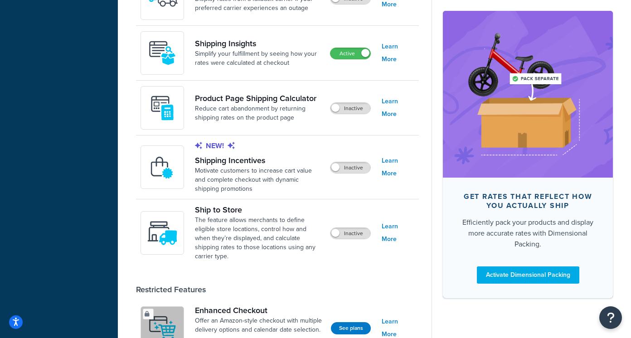
scroll to position [665, 0]
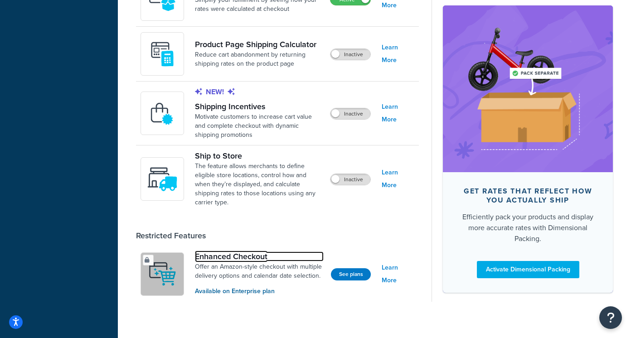
drag, startPoint x: 278, startPoint y: 244, endPoint x: 204, endPoint y: 243, distance: 73.9
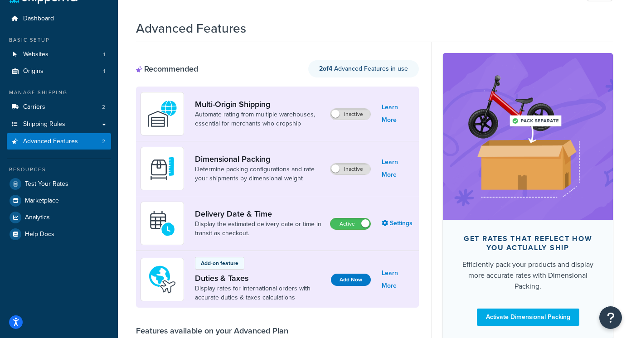
scroll to position [0, 0]
